Goal: Task Accomplishment & Management: Manage account settings

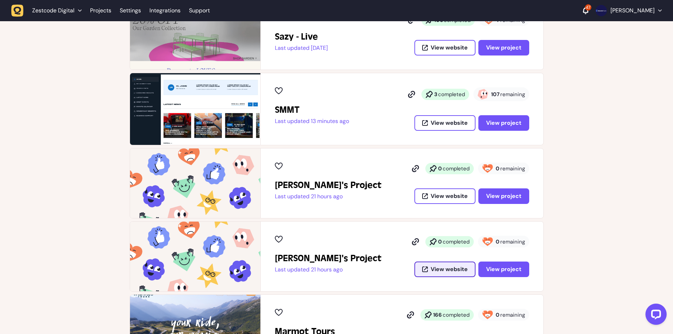
scroll to position [212, 0]
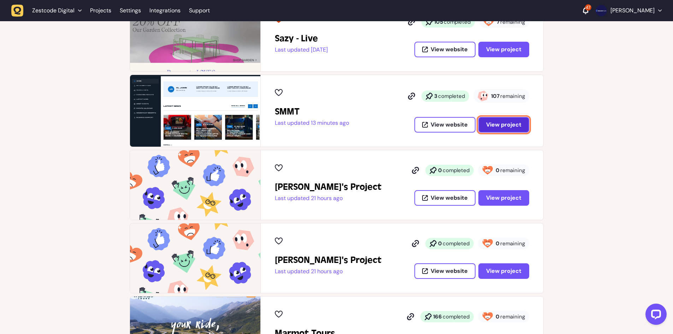
click at [497, 127] on span "View project" at bounding box center [503, 125] width 35 height 6
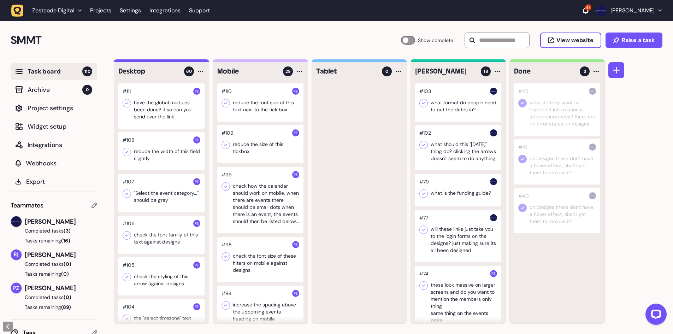
click at [456, 104] on div at bounding box center [458, 102] width 86 height 38
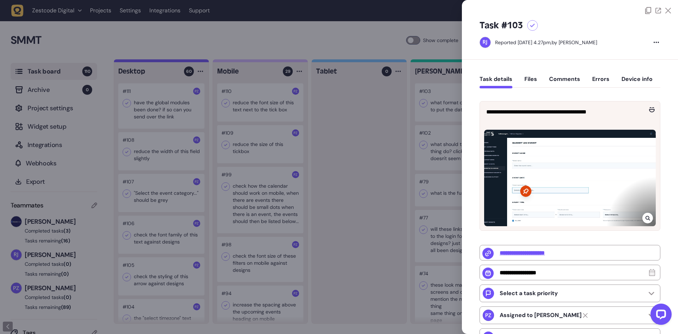
click at [649, 216] on div at bounding box center [647, 218] width 11 height 11
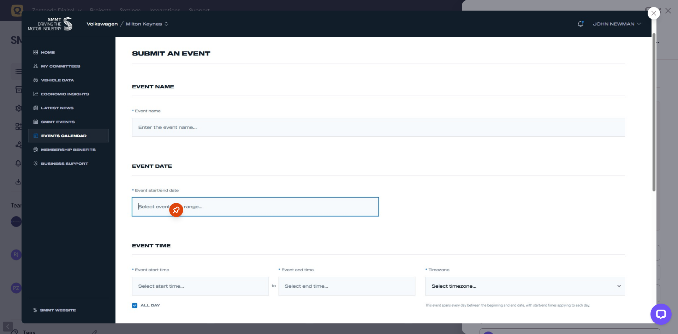
click at [671, 115] on div at bounding box center [339, 167] width 678 height 334
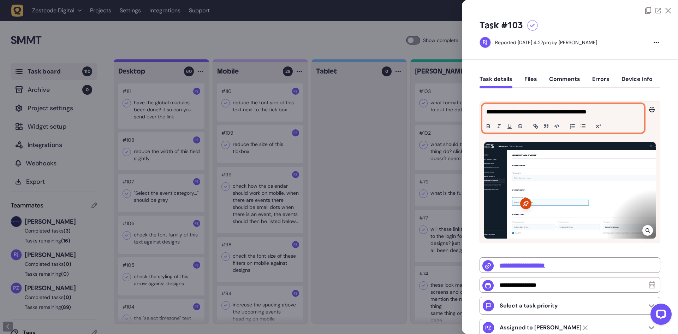
click at [555, 117] on div "**********" at bounding box center [563, 118] width 161 height 28
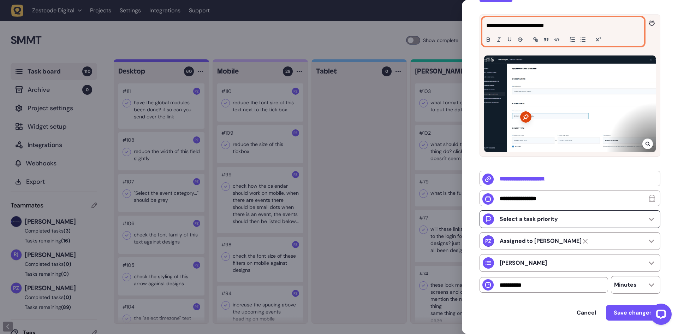
scroll to position [111, 0]
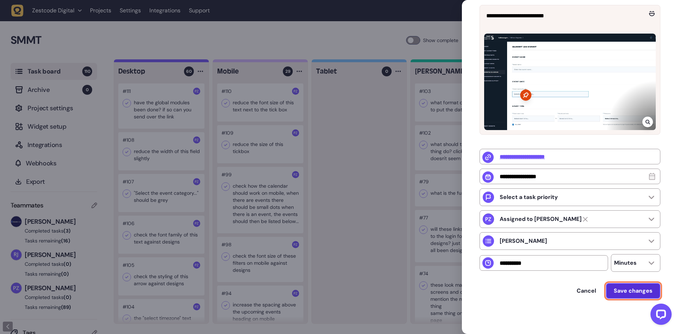
click at [627, 294] on button "Save changes" at bounding box center [633, 291] width 54 height 16
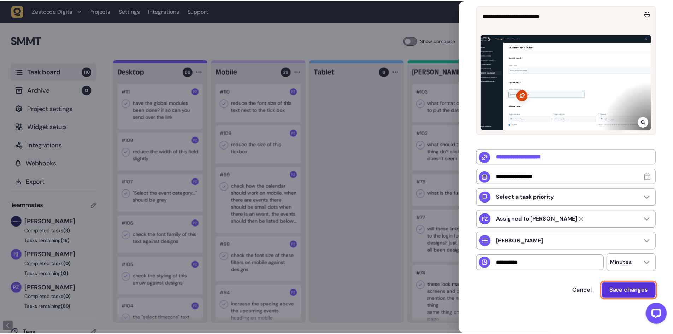
scroll to position [0, 0]
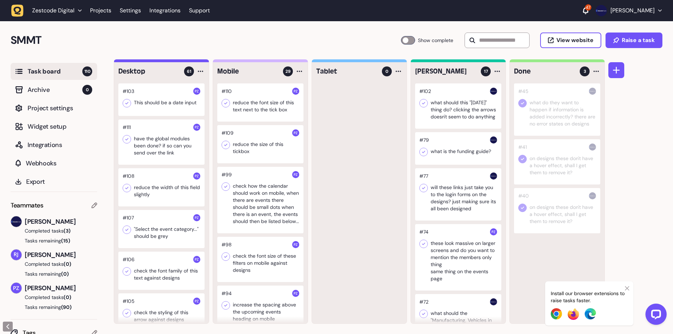
click at [477, 107] on div at bounding box center [458, 105] width 86 height 45
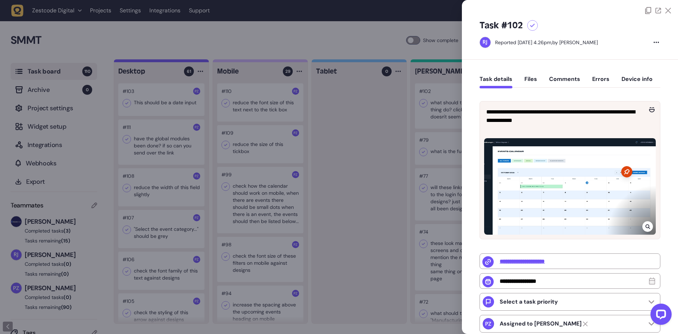
click at [647, 226] on icon at bounding box center [648, 227] width 5 height 6
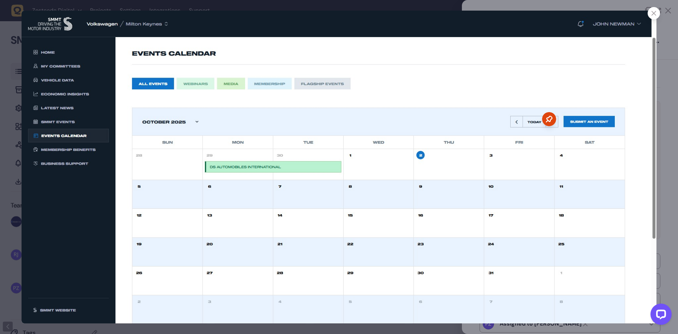
click at [651, 12] on div at bounding box center [654, 13] width 12 height 12
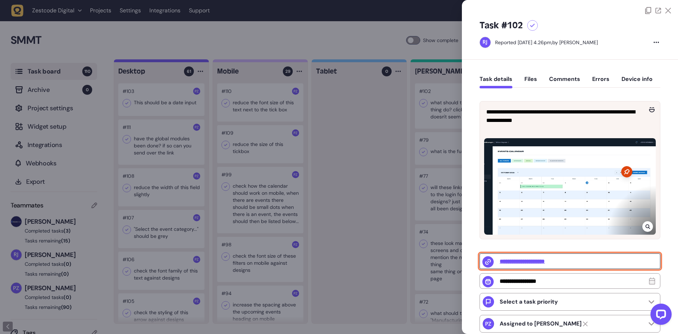
click at [519, 265] on input "**********" at bounding box center [570, 261] width 181 height 16
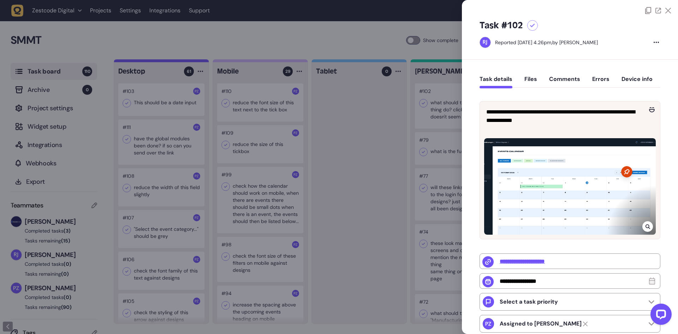
click at [531, 24] on icon at bounding box center [532, 26] width 5 height 4
click at [406, 160] on div at bounding box center [339, 167] width 678 height 334
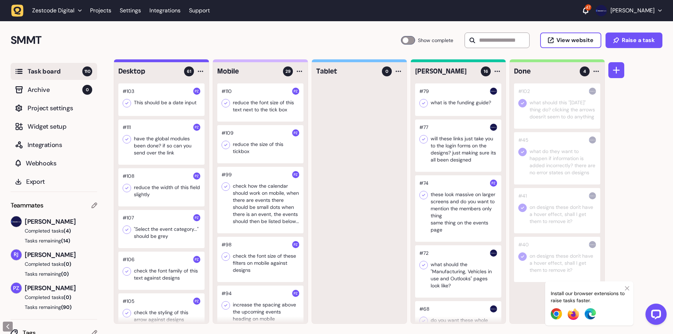
click at [464, 105] on div at bounding box center [458, 99] width 86 height 32
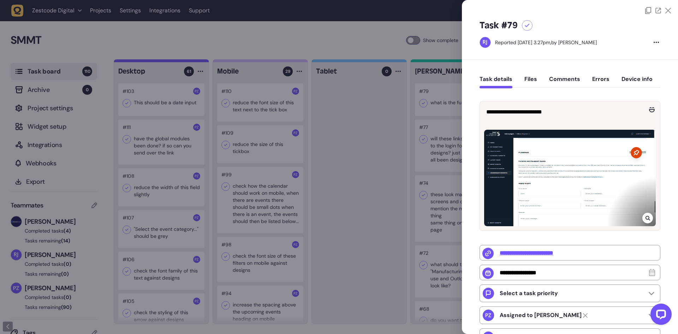
click at [646, 215] on icon at bounding box center [648, 218] width 5 height 6
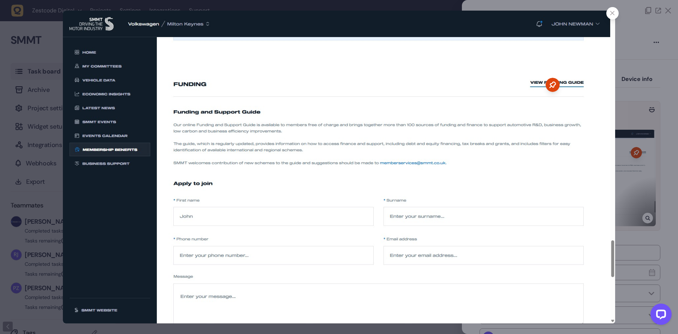
click at [633, 148] on div at bounding box center [339, 167] width 678 height 334
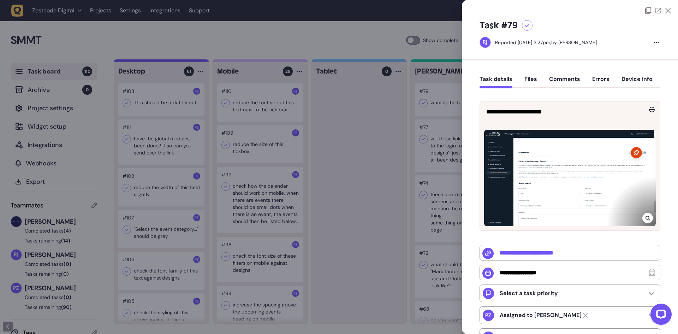
click at [429, 153] on div at bounding box center [339, 167] width 678 height 334
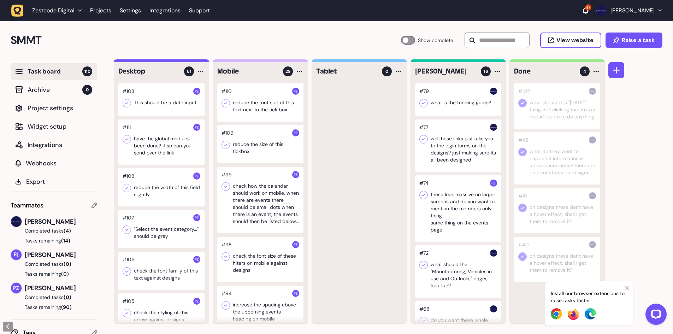
click at [461, 152] on div at bounding box center [458, 145] width 86 height 52
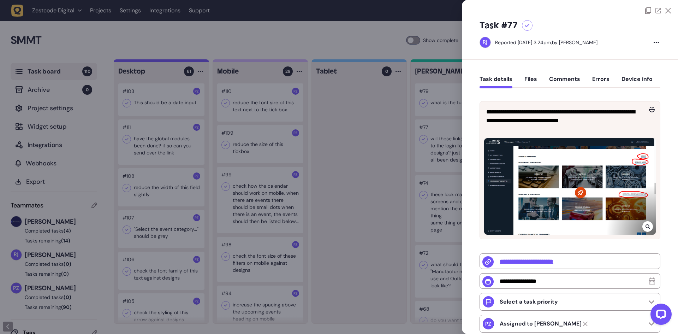
click at [648, 223] on div at bounding box center [647, 226] width 11 height 11
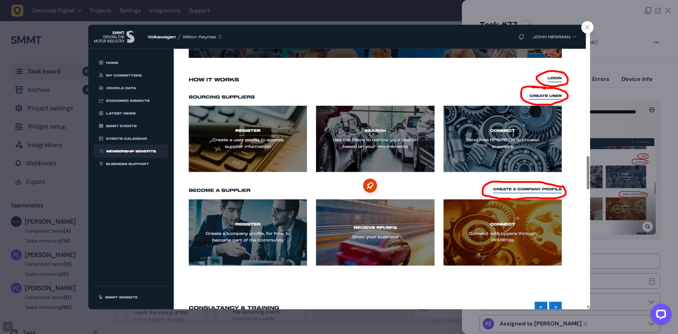
click at [586, 26] on icon at bounding box center [587, 27] width 5 height 5
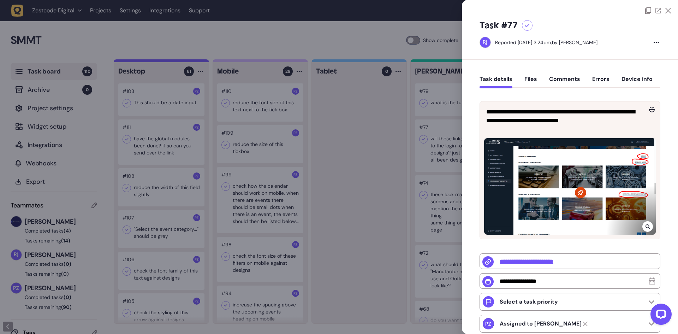
click at [438, 105] on div at bounding box center [339, 167] width 678 height 334
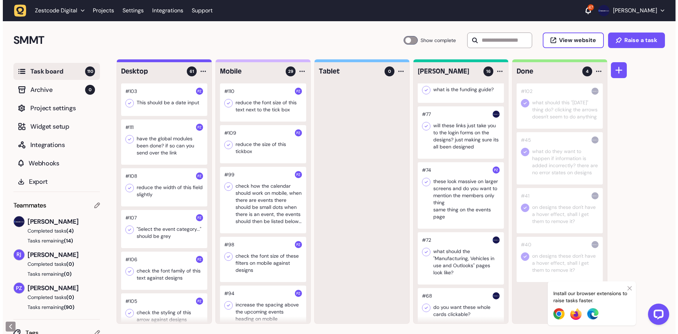
scroll to position [35, 0]
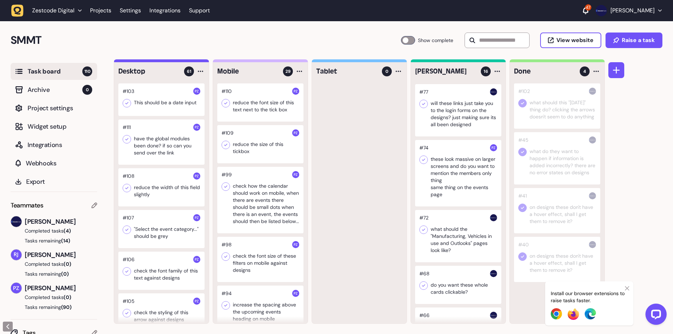
click at [460, 156] on div at bounding box center [458, 173] width 86 height 66
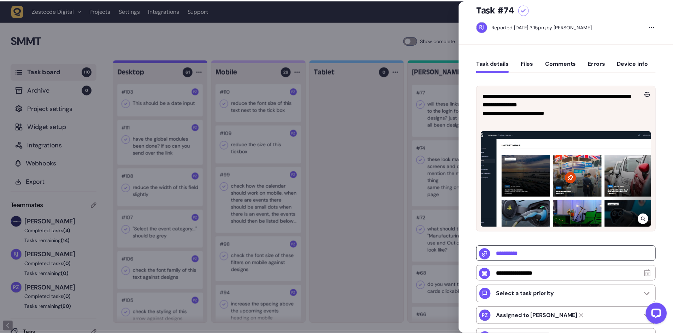
scroll to position [106, 0]
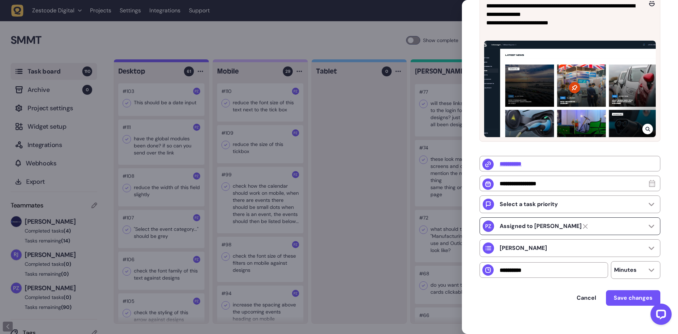
click at [532, 225] on strong "Assigned to [PERSON_NAME]" at bounding box center [541, 226] width 82 height 7
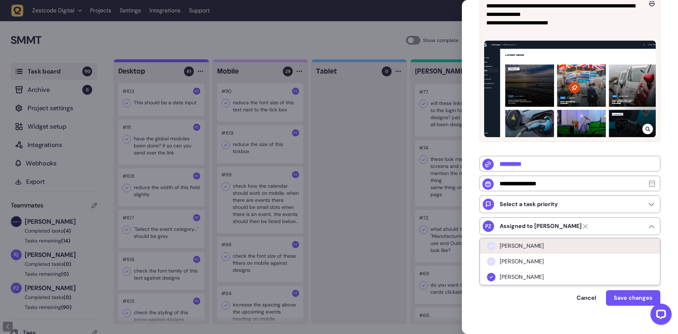
click at [521, 248] on span "[PERSON_NAME]" at bounding box center [522, 245] width 44 height 7
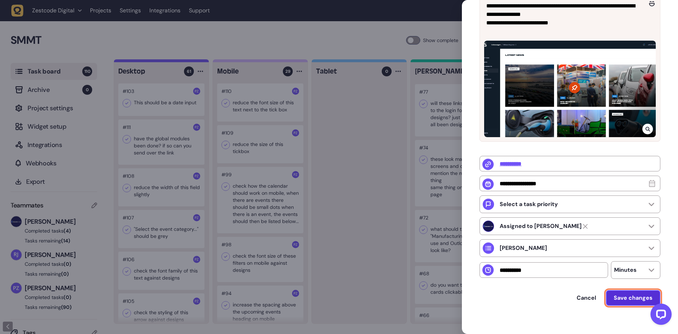
click at [634, 300] on span "Save changes" at bounding box center [633, 298] width 39 height 6
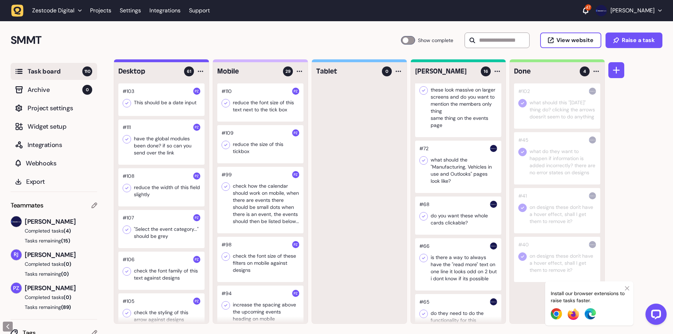
scroll to position [106, 0]
click at [459, 154] on div at bounding box center [458, 165] width 86 height 52
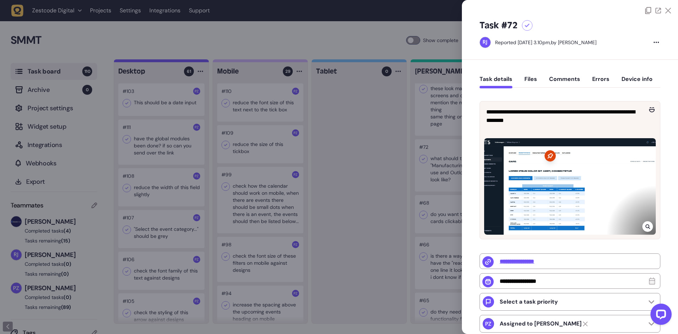
click at [647, 224] on icon at bounding box center [648, 227] width 5 height 6
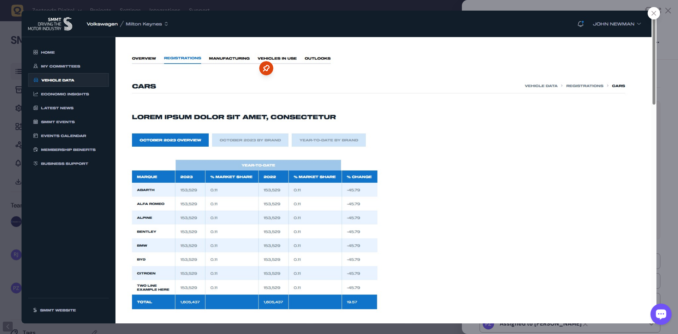
click at [655, 16] on div at bounding box center [654, 13] width 12 height 12
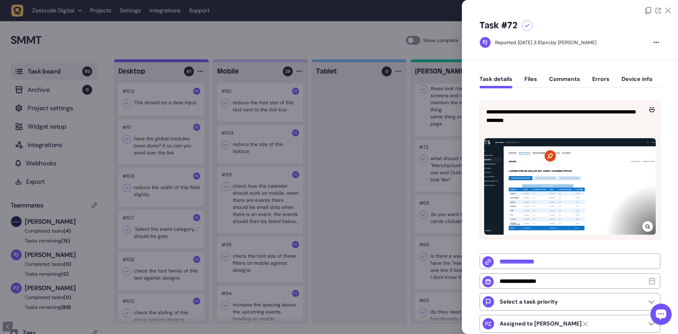
click at [409, 105] on div at bounding box center [339, 167] width 678 height 334
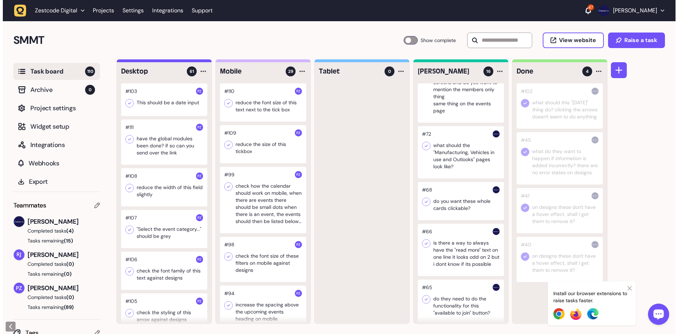
scroll to position [177, 0]
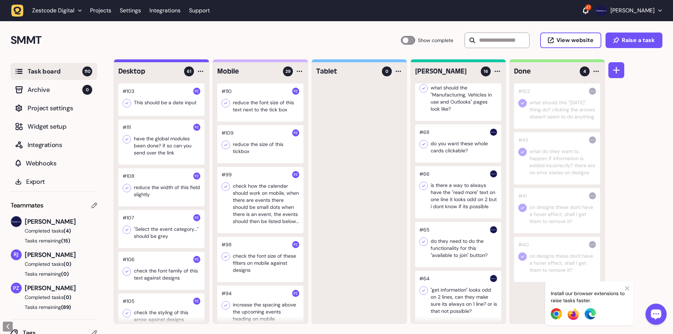
click at [460, 148] on div at bounding box center [458, 143] width 86 height 38
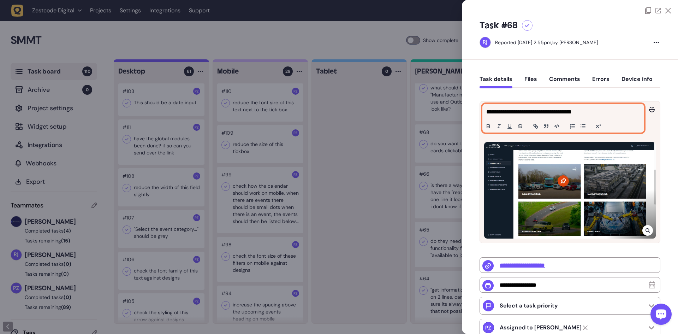
click at [543, 109] on p "**********" at bounding box center [562, 112] width 152 height 8
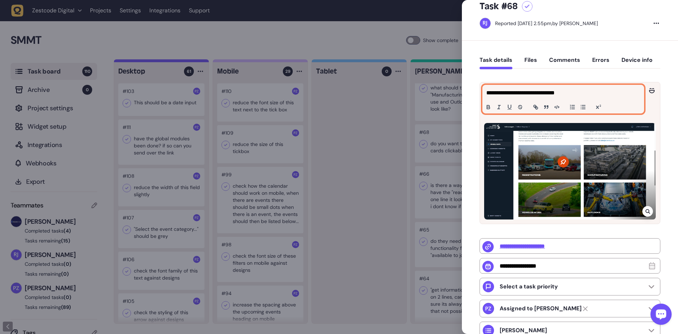
scroll to position [111, 0]
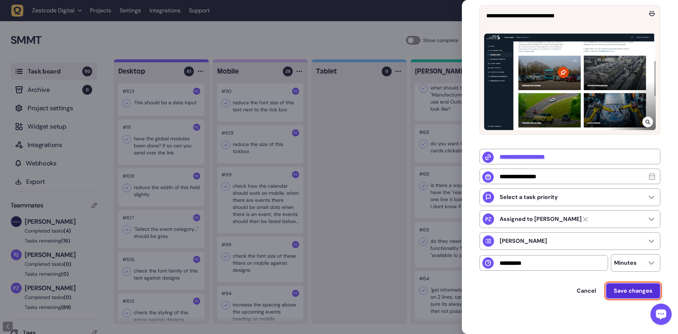
click at [618, 289] on span "Save changes" at bounding box center [633, 291] width 39 height 6
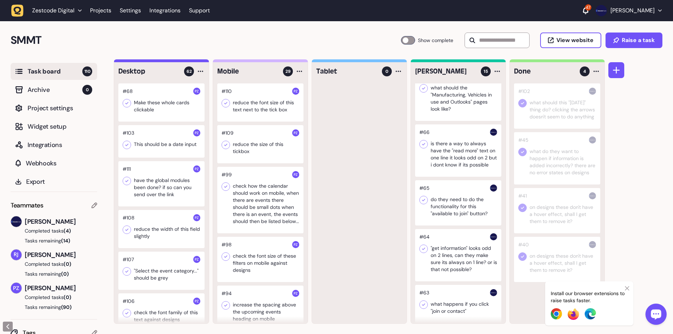
click at [450, 154] on div at bounding box center [458, 150] width 86 height 52
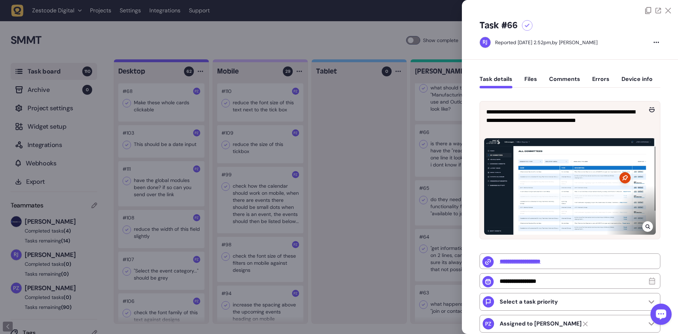
click at [646, 224] on icon at bounding box center [648, 227] width 5 height 6
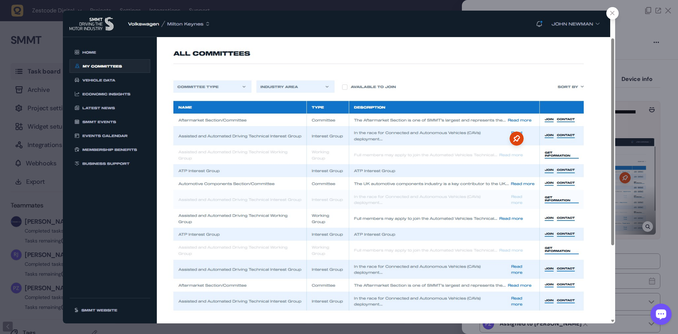
click at [641, 133] on div at bounding box center [339, 167] width 678 height 334
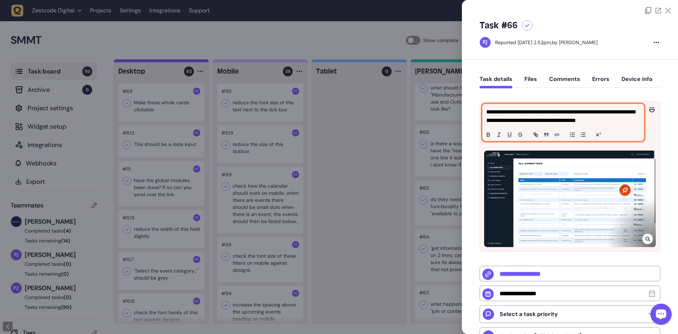
click at [570, 112] on p "**********" at bounding box center [562, 116] width 152 height 17
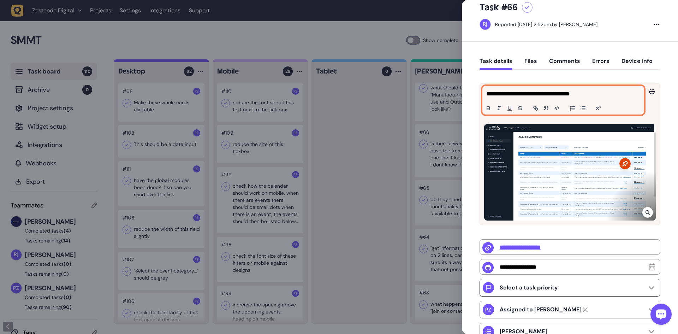
scroll to position [111, 0]
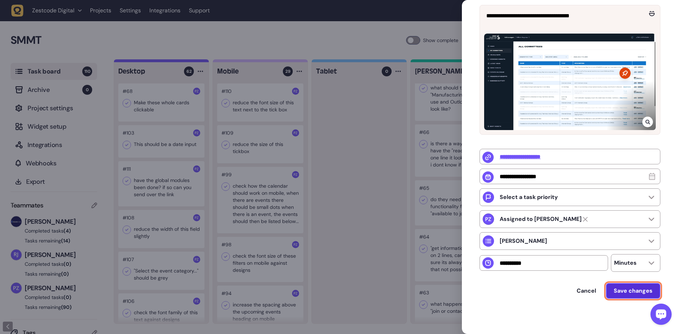
click at [621, 285] on button "Save changes" at bounding box center [633, 291] width 54 height 16
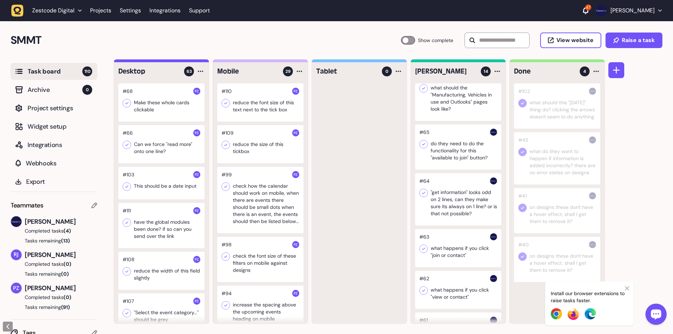
click at [460, 141] on div at bounding box center [458, 146] width 86 height 45
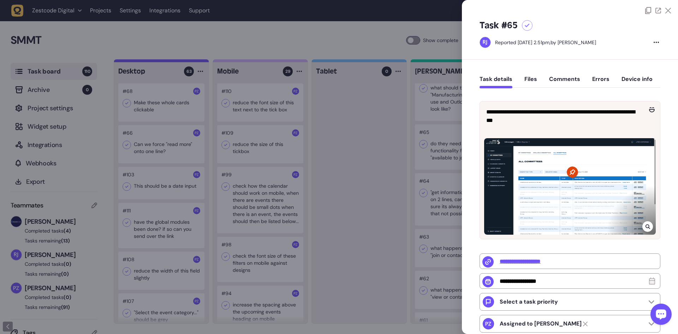
click at [650, 225] on div at bounding box center [647, 226] width 11 height 11
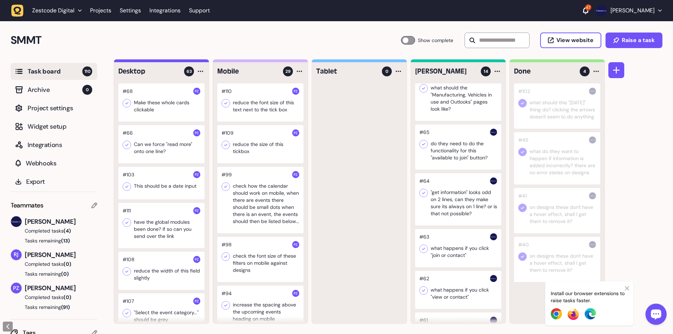
click at [457, 154] on div at bounding box center [458, 146] width 86 height 45
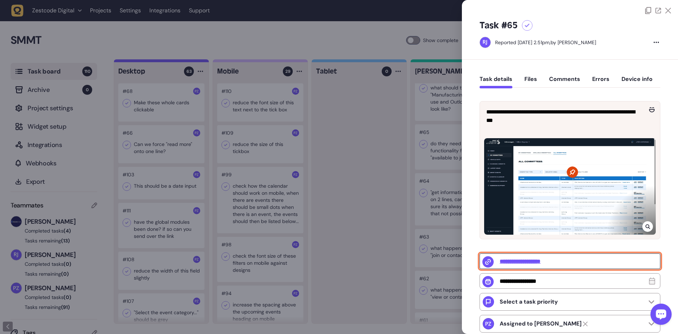
click at [516, 260] on input "**********" at bounding box center [570, 261] width 181 height 16
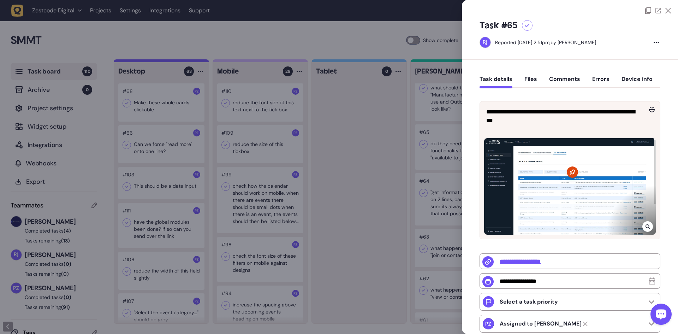
click at [524, 26] on div at bounding box center [527, 25] width 11 height 11
click at [414, 124] on div at bounding box center [339, 167] width 678 height 334
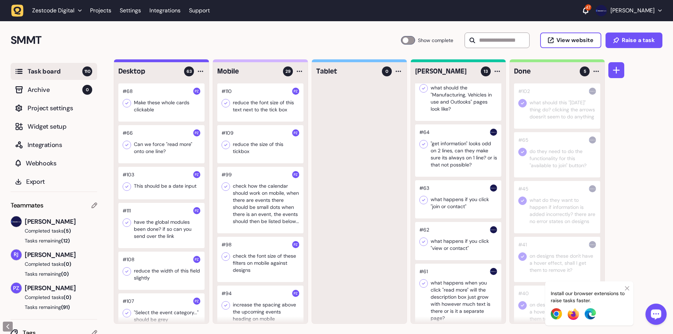
click at [462, 152] on div at bounding box center [458, 150] width 86 height 52
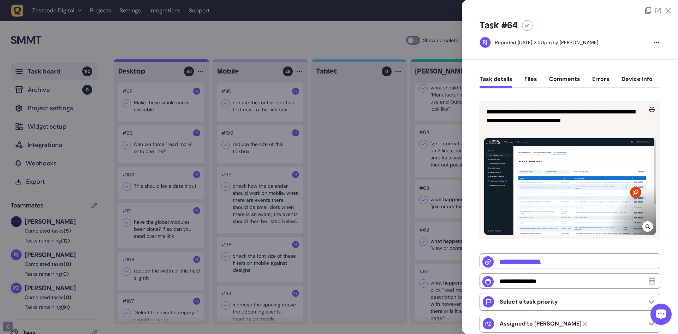
click at [648, 224] on icon at bounding box center [648, 227] width 5 height 6
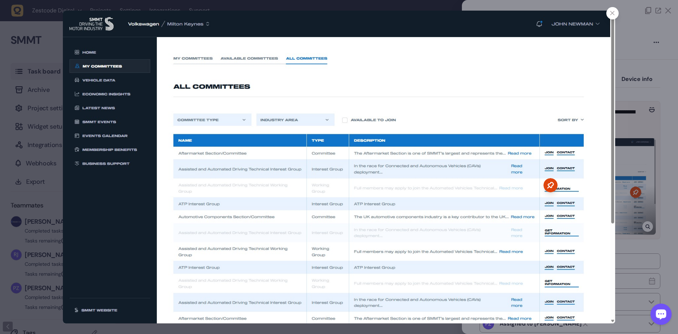
click at [621, 150] on div at bounding box center [339, 167] width 678 height 334
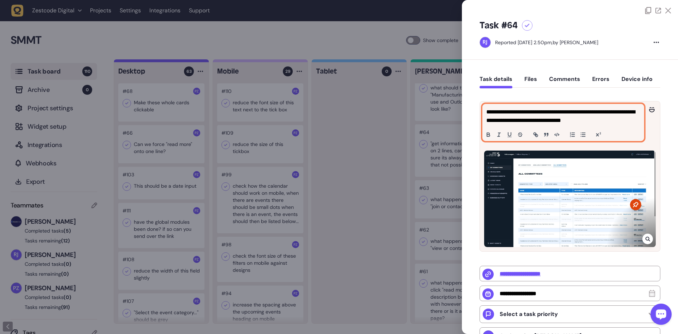
click at [563, 121] on p "**********" at bounding box center [562, 116] width 152 height 17
click at [540, 112] on p "**********" at bounding box center [562, 116] width 152 height 17
click at [538, 112] on p "**********" at bounding box center [562, 116] width 152 height 17
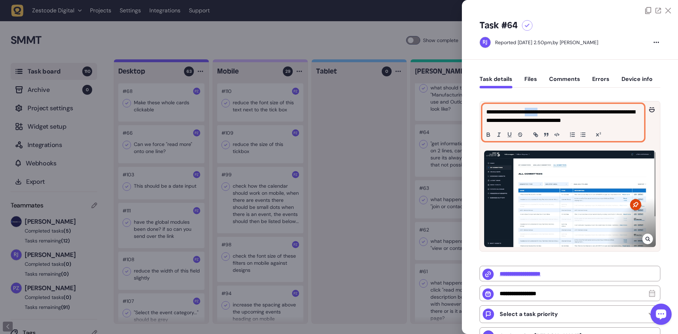
click at [538, 112] on p "**********" at bounding box center [562, 116] width 152 height 17
click at [552, 114] on p "**********" at bounding box center [562, 116] width 152 height 17
click at [611, 124] on p "**********" at bounding box center [562, 116] width 152 height 17
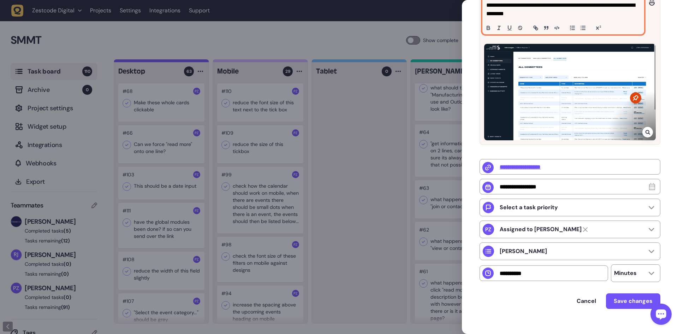
scroll to position [119, 0]
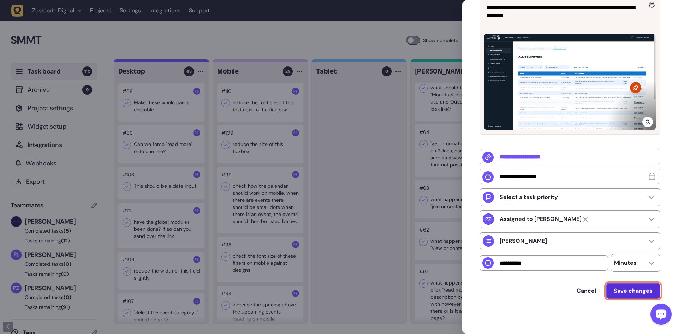
click at [625, 288] on span "Save changes" at bounding box center [633, 291] width 39 height 6
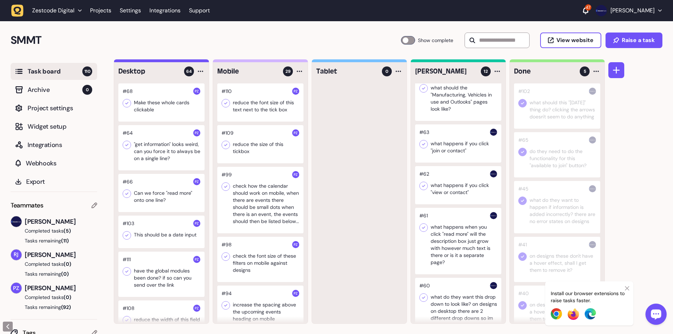
click at [462, 152] on div at bounding box center [458, 143] width 86 height 38
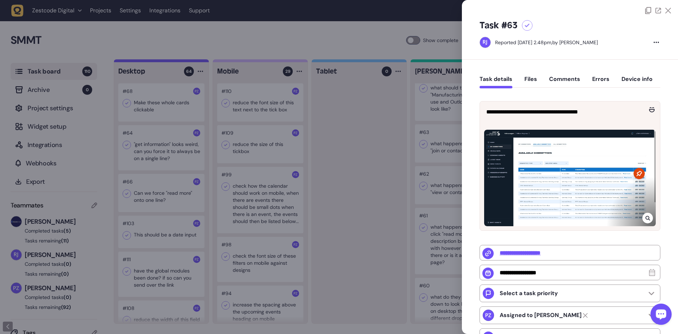
click at [647, 218] on icon at bounding box center [647, 218] width 5 height 5
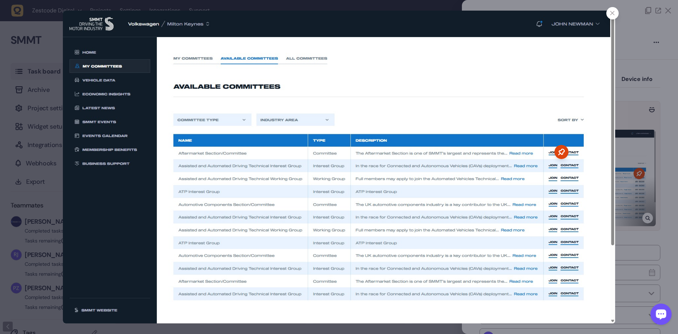
click at [640, 188] on div at bounding box center [339, 167] width 678 height 334
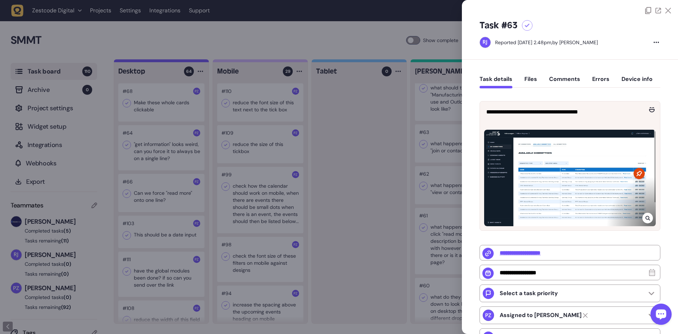
click at [526, 27] on icon at bounding box center [527, 26] width 5 height 4
click at [435, 131] on div at bounding box center [339, 167] width 678 height 334
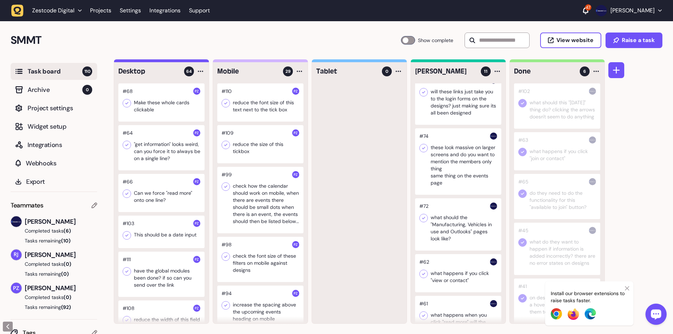
scroll to position [106, 0]
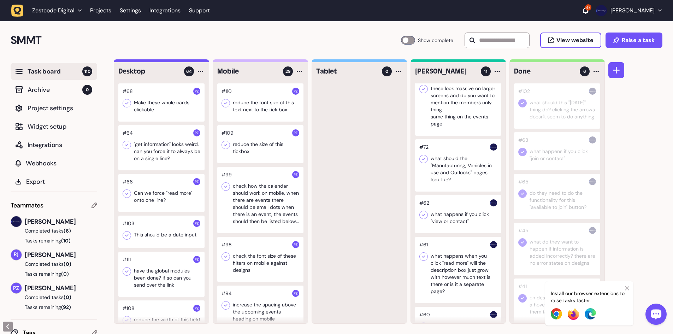
click at [459, 164] on div at bounding box center [458, 165] width 86 height 52
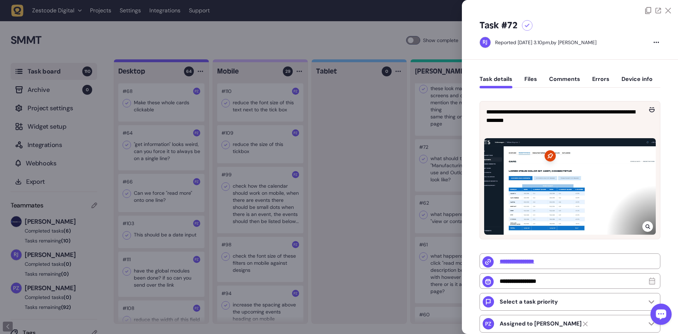
click at [421, 150] on div at bounding box center [339, 167] width 678 height 334
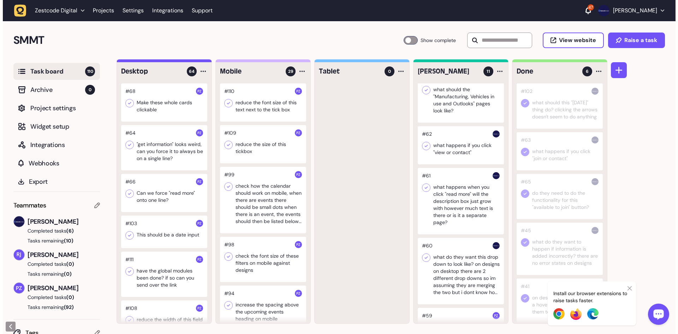
scroll to position [177, 0]
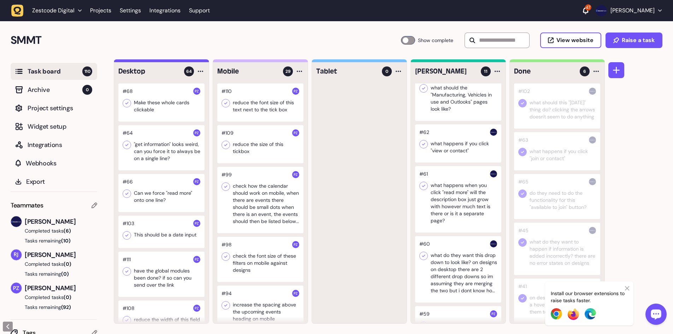
click at [456, 145] on div at bounding box center [458, 143] width 86 height 38
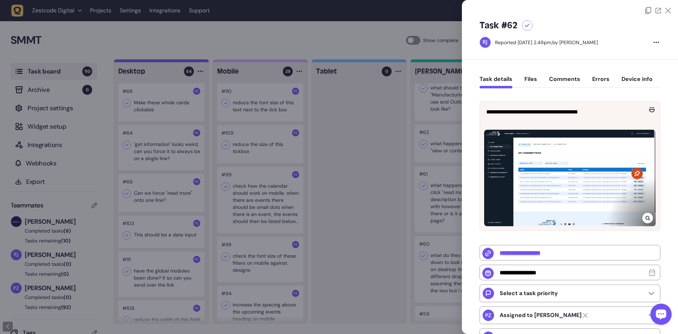
click at [643, 214] on div at bounding box center [647, 218] width 11 height 11
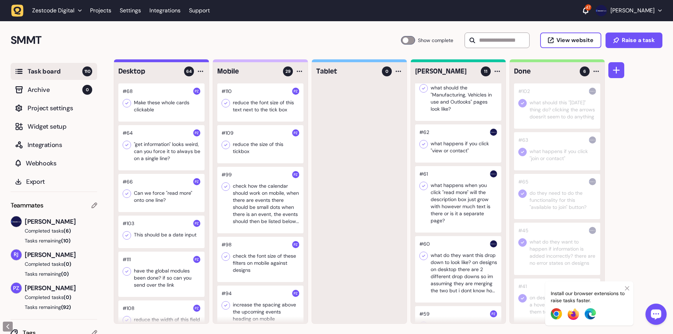
click at [468, 146] on div at bounding box center [458, 143] width 86 height 38
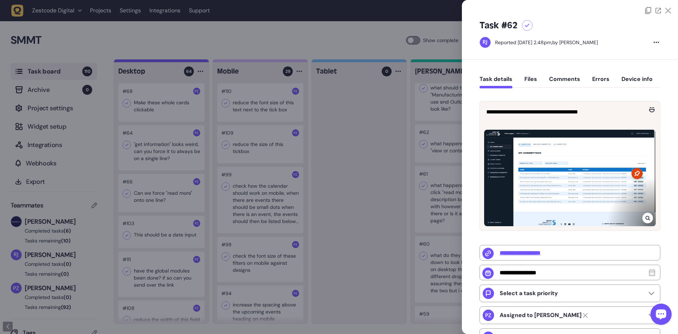
drag, startPoint x: 545, startPoint y: 177, endPoint x: 645, endPoint y: 220, distance: 108.3
click at [645, 220] on div at bounding box center [647, 218] width 11 height 11
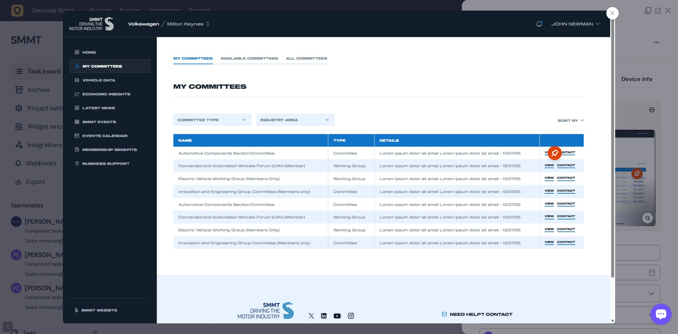
click at [612, 17] on div at bounding box center [612, 13] width 12 height 12
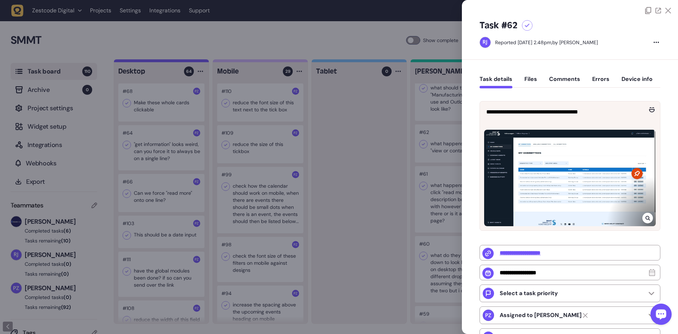
click at [395, 133] on div at bounding box center [339, 167] width 678 height 334
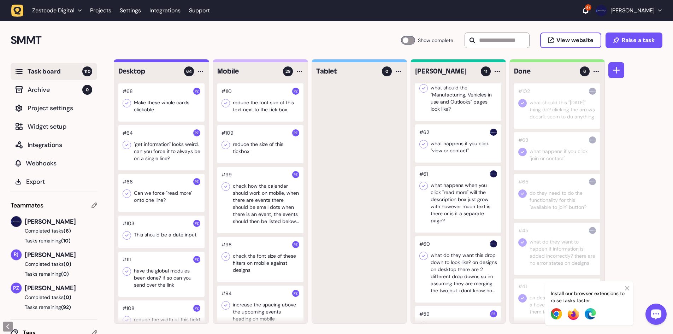
click at [456, 183] on div at bounding box center [458, 199] width 86 height 66
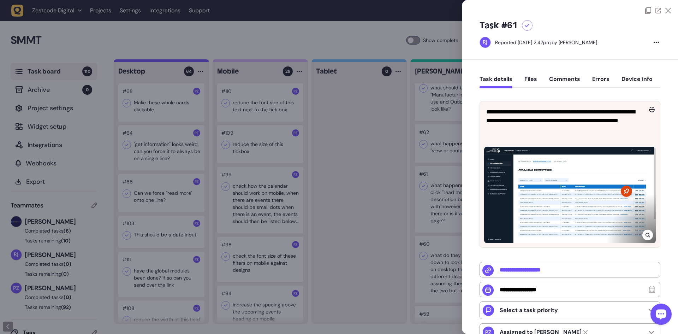
click at [646, 234] on icon at bounding box center [648, 235] width 5 height 6
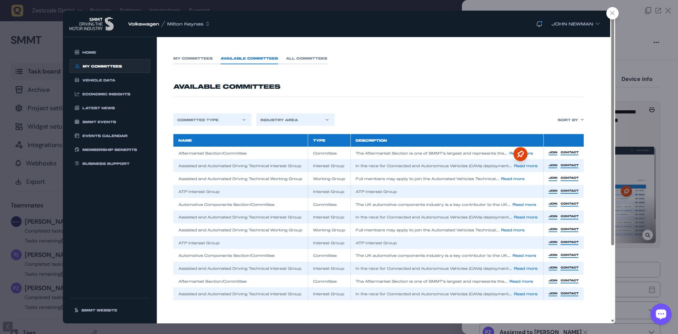
click at [632, 190] on div at bounding box center [339, 167] width 678 height 334
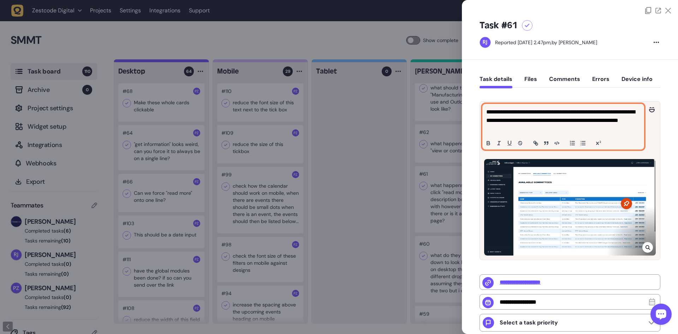
click at [555, 130] on p "**********" at bounding box center [562, 120] width 152 height 25
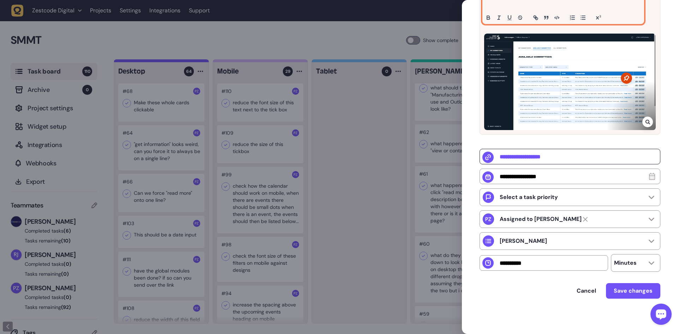
scroll to position [119, 0]
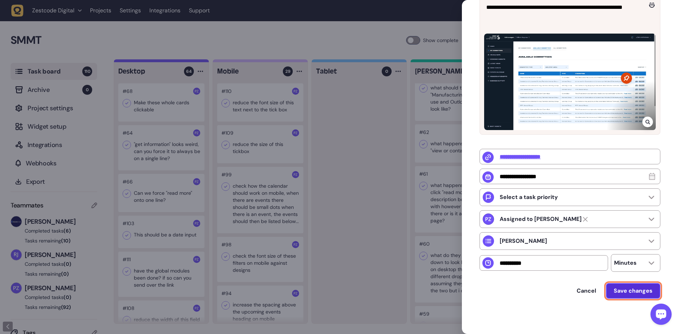
click at [625, 292] on span "Save changes" at bounding box center [633, 291] width 39 height 6
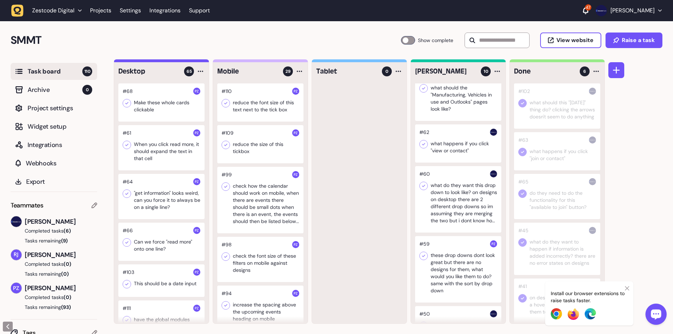
click at [457, 190] on div at bounding box center [458, 199] width 86 height 66
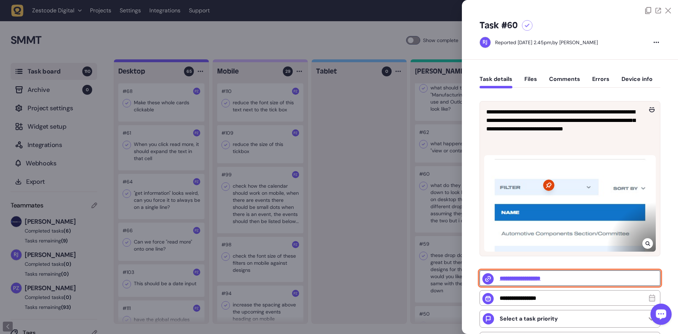
click at [526, 277] on input "**********" at bounding box center [570, 278] width 181 height 16
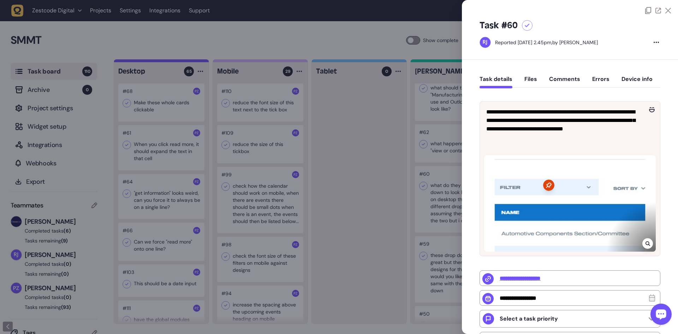
click at [431, 146] on div at bounding box center [339, 167] width 678 height 334
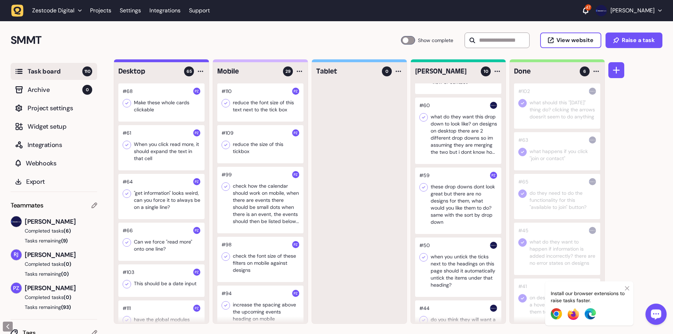
scroll to position [212, 0]
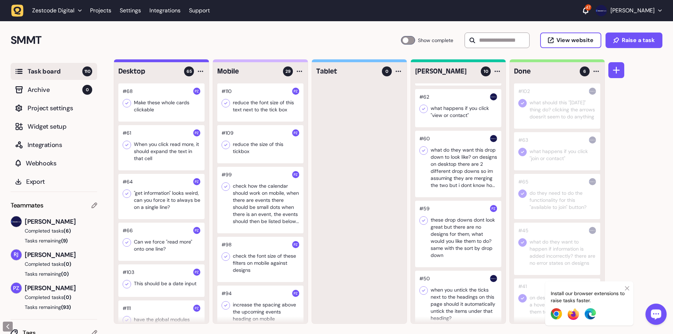
click at [457, 242] on div at bounding box center [458, 234] width 86 height 66
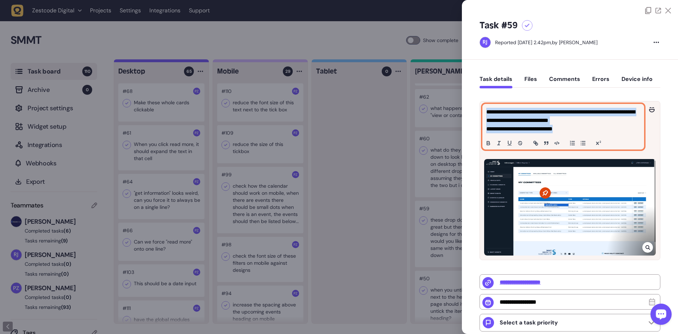
drag, startPoint x: 576, startPoint y: 129, endPoint x: 486, endPoint y: 109, distance: 91.8
click at [486, 109] on div "**********" at bounding box center [563, 126] width 161 height 45
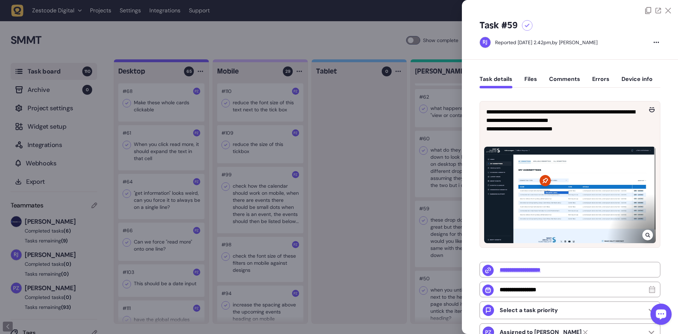
click at [414, 154] on div at bounding box center [339, 167] width 678 height 334
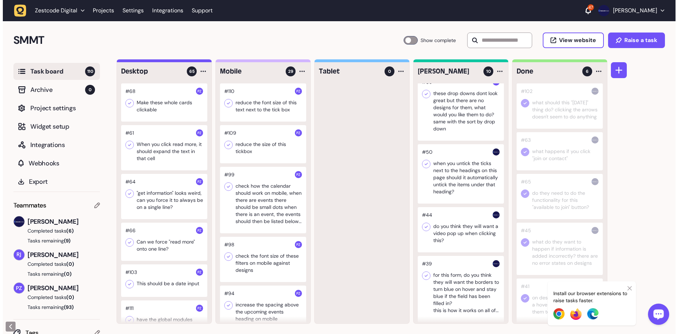
scroll to position [342, 0]
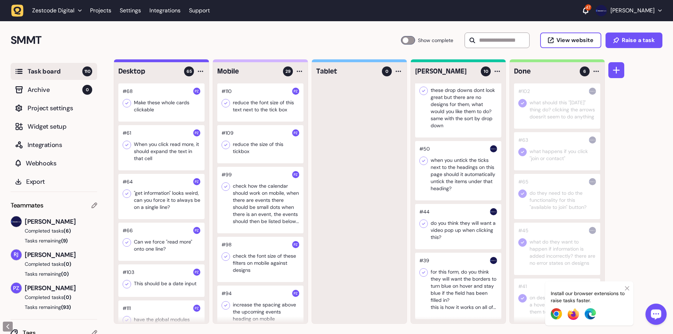
click at [458, 173] on div at bounding box center [458, 170] width 86 height 59
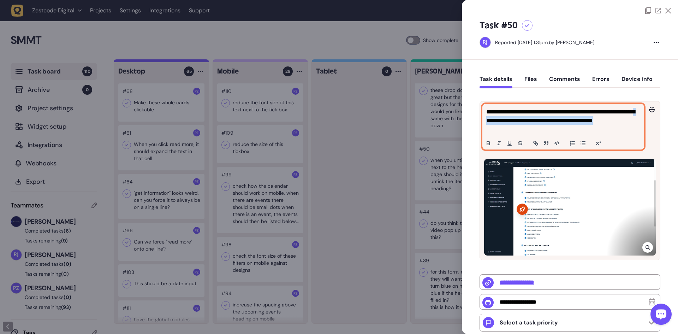
drag, startPoint x: 533, startPoint y: 127, endPoint x: 523, endPoint y: 123, distance: 11.4
click at [523, 123] on p "**********" at bounding box center [562, 120] width 152 height 25
click at [513, 120] on p "**********" at bounding box center [562, 120] width 152 height 25
click at [504, 122] on p "**********" at bounding box center [562, 120] width 152 height 25
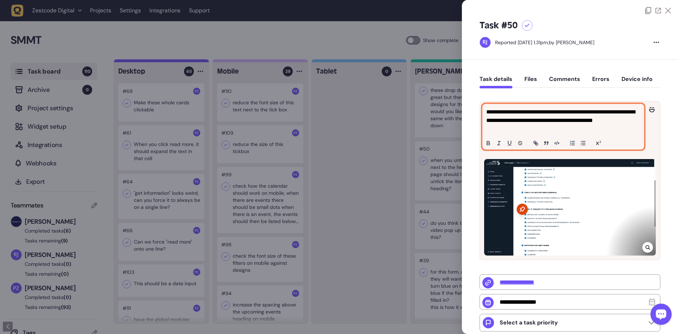
click at [535, 129] on p "**********" at bounding box center [562, 120] width 152 height 25
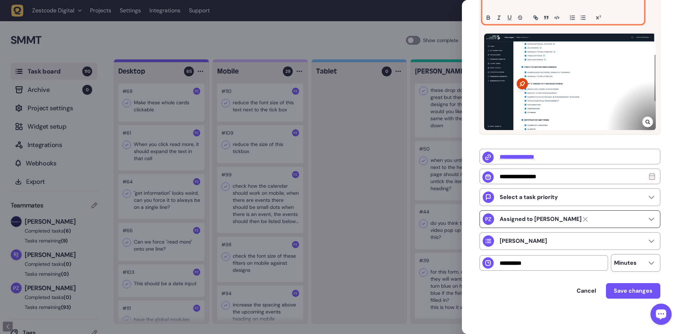
scroll to position [127, 0]
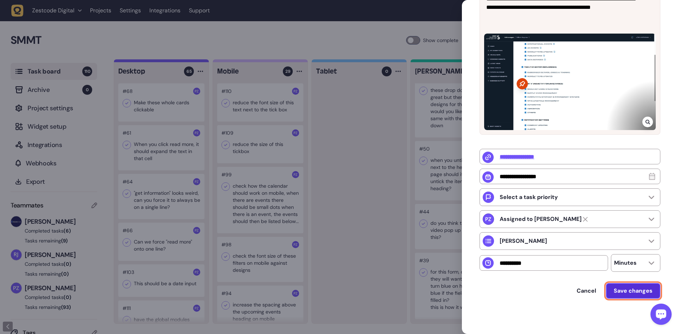
click at [623, 288] on span "Save changes" at bounding box center [633, 291] width 39 height 6
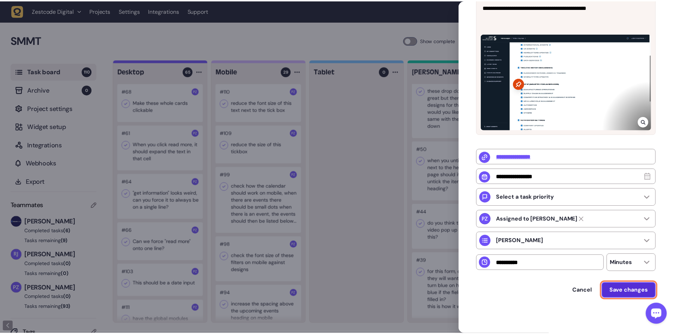
scroll to position [0, 0]
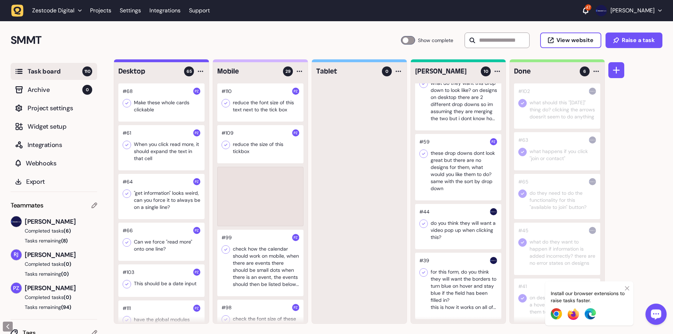
scroll to position [279, 0]
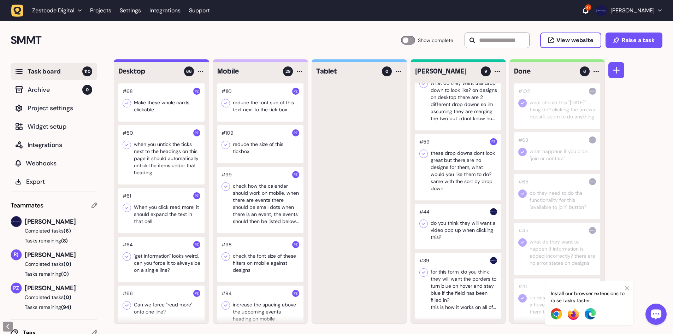
click at [473, 177] on div at bounding box center [458, 167] width 86 height 66
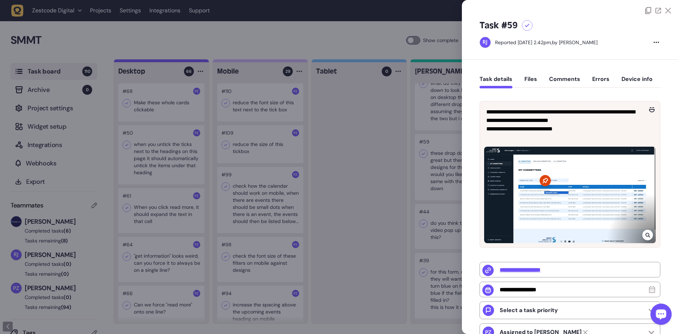
click at [440, 188] on div at bounding box center [339, 167] width 678 height 334
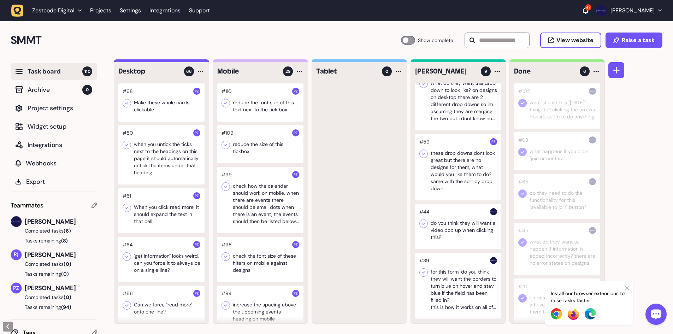
scroll to position [0, 0]
click at [470, 240] on div at bounding box center [458, 225] width 86 height 45
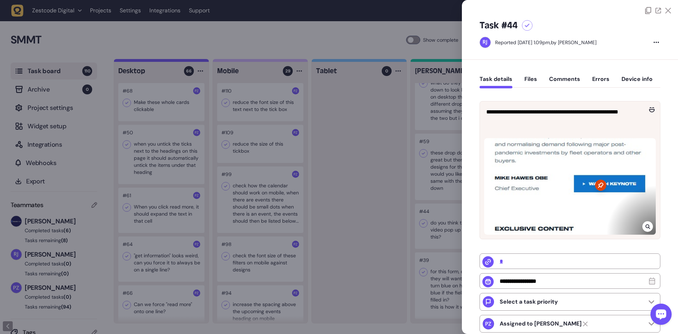
click at [367, 144] on div at bounding box center [339, 167] width 678 height 334
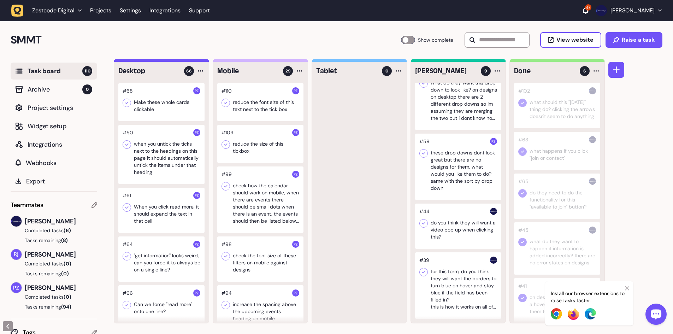
click at [464, 279] on div at bounding box center [458, 285] width 86 height 66
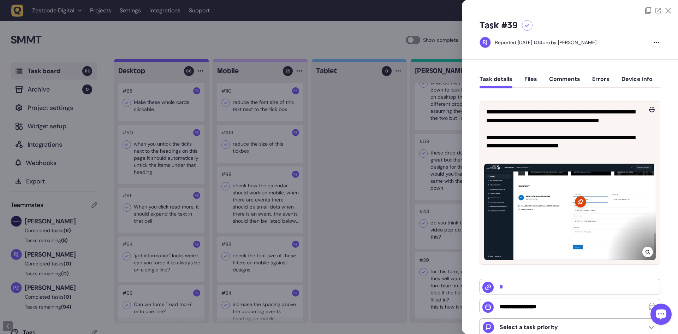
click at [646, 251] on icon at bounding box center [648, 252] width 5 height 6
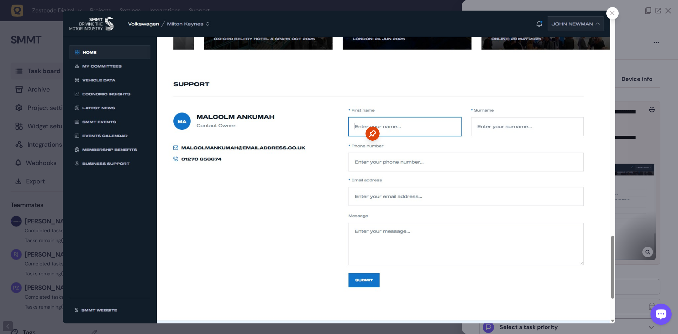
click at [634, 192] on div at bounding box center [339, 167] width 678 height 334
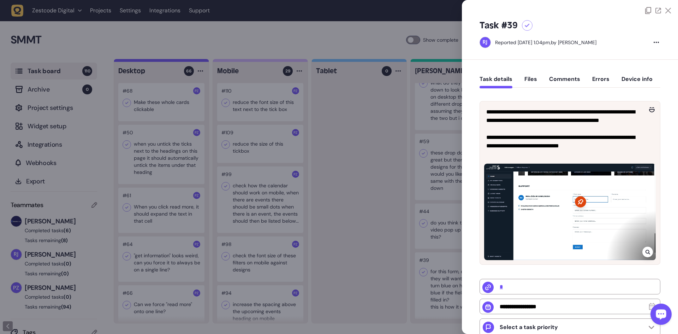
click at [405, 130] on div at bounding box center [339, 167] width 678 height 334
